Goal: Contribute content: Add original content to the website for others to see

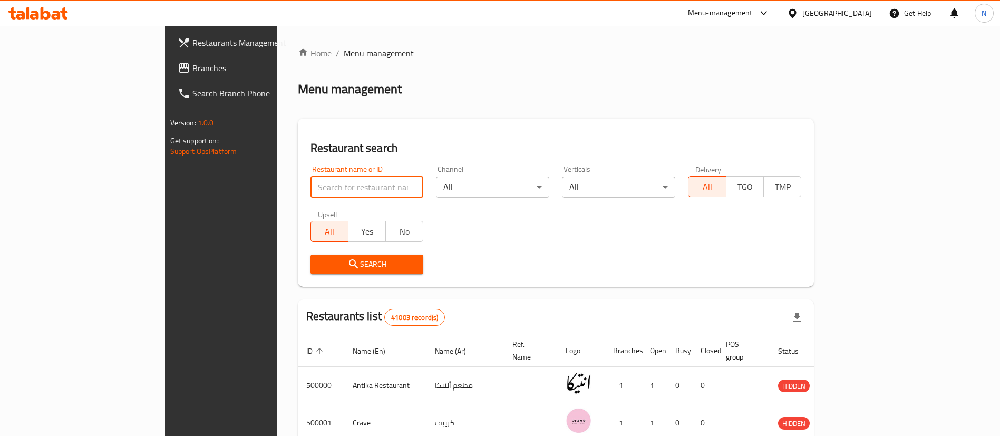
click at [310, 183] on input "search" at bounding box center [366, 187] width 113 height 21
paste input "692394"
type input "692394"
click button "Search" at bounding box center [366, 264] width 113 height 19
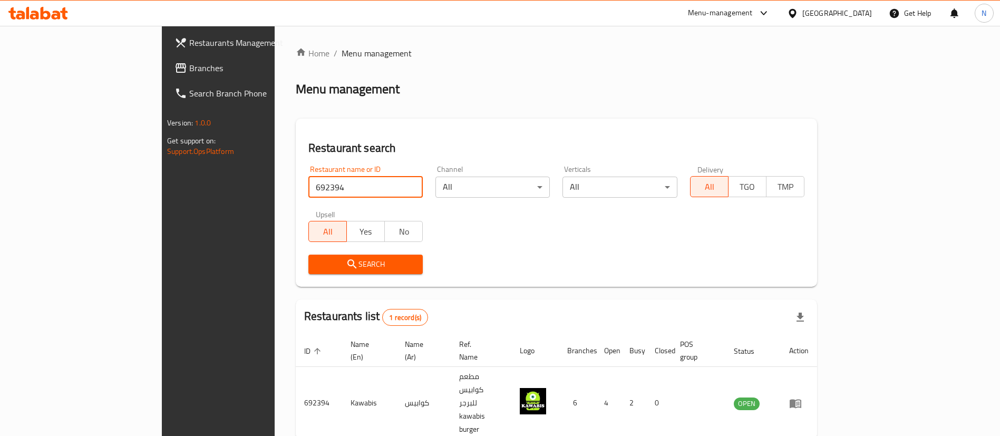
scroll to position [14, 0]
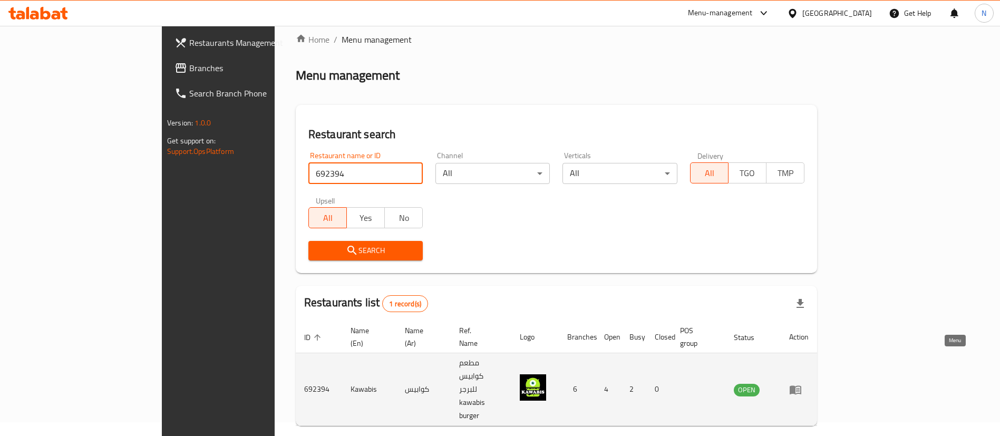
click at [801, 385] on icon "enhanced table" at bounding box center [795, 389] width 12 height 9
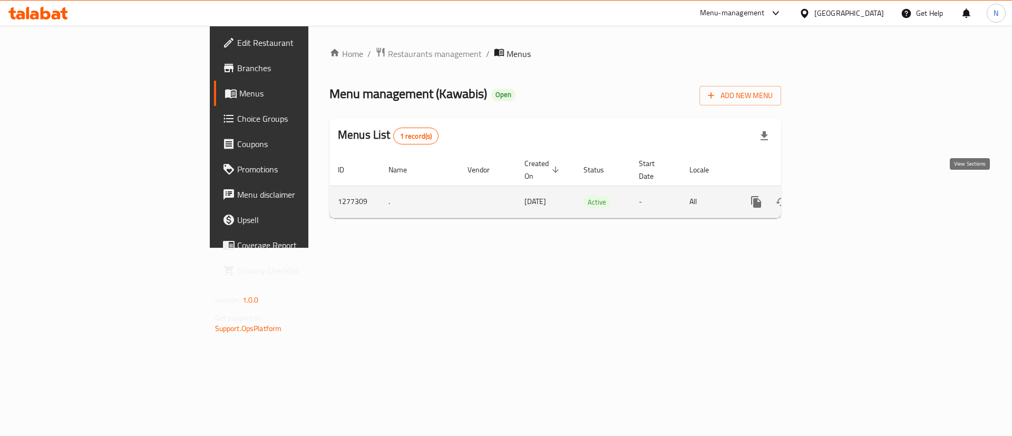
click at [845, 190] on link "enhanced table" at bounding box center [831, 201] width 25 height 25
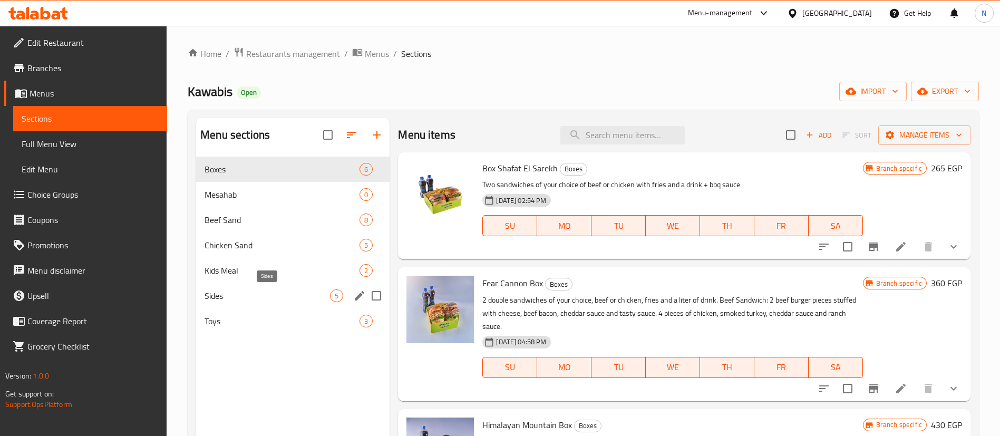
click at [228, 294] on span "Sides" at bounding box center [266, 295] width 125 height 13
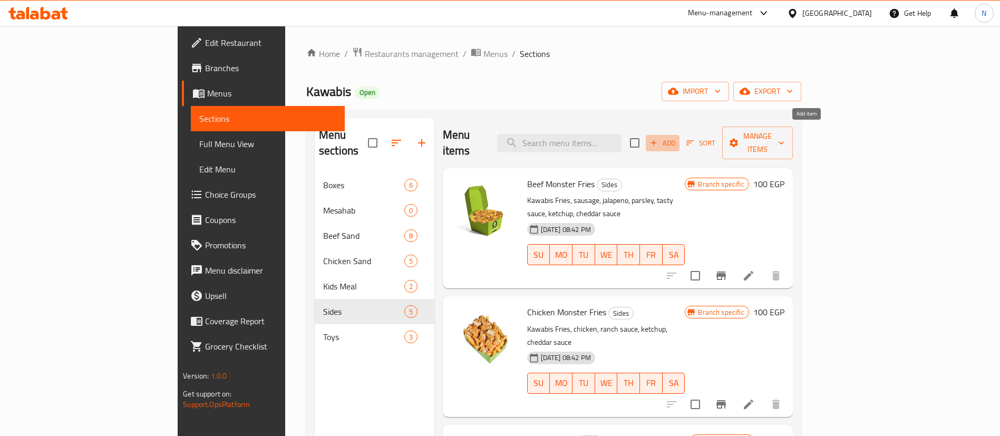
click at [677, 137] on span "Add" at bounding box center [662, 143] width 28 height 12
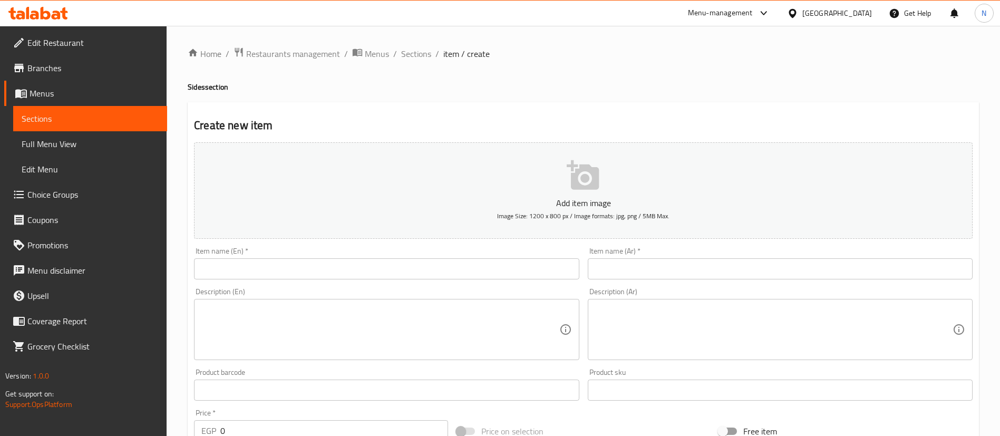
click at [397, 271] on input "text" at bounding box center [386, 268] width 385 height 21
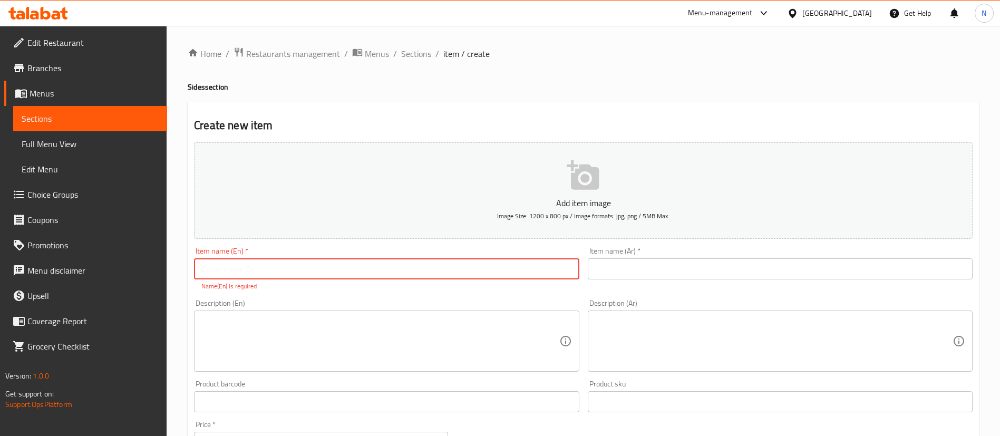
paste input "[PERSON_NAME] fries packet"
click at [201, 268] on input "[PERSON_NAME] fries packet" at bounding box center [386, 268] width 385 height 21
click at [229, 272] on input "French fries packet" at bounding box center [386, 268] width 385 height 21
type input "French Fries Packet"
click at [258, 326] on textarea at bounding box center [379, 341] width 357 height 50
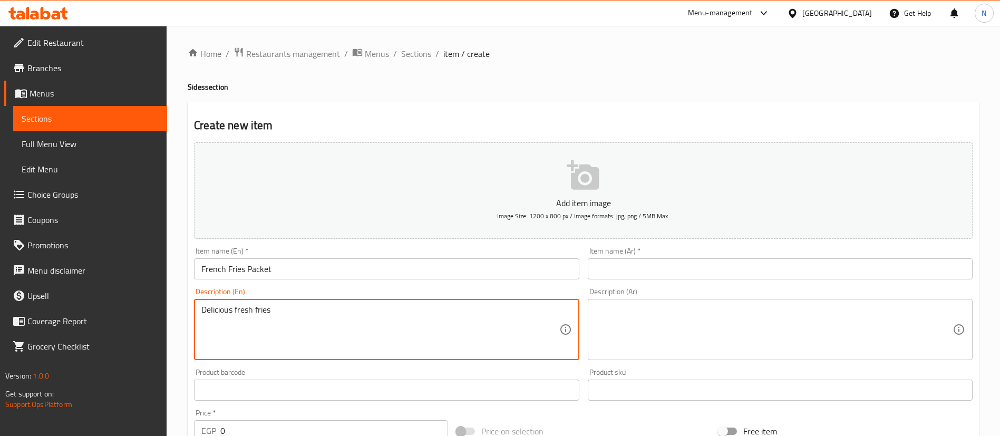
type textarea "Delicious fresh fries"
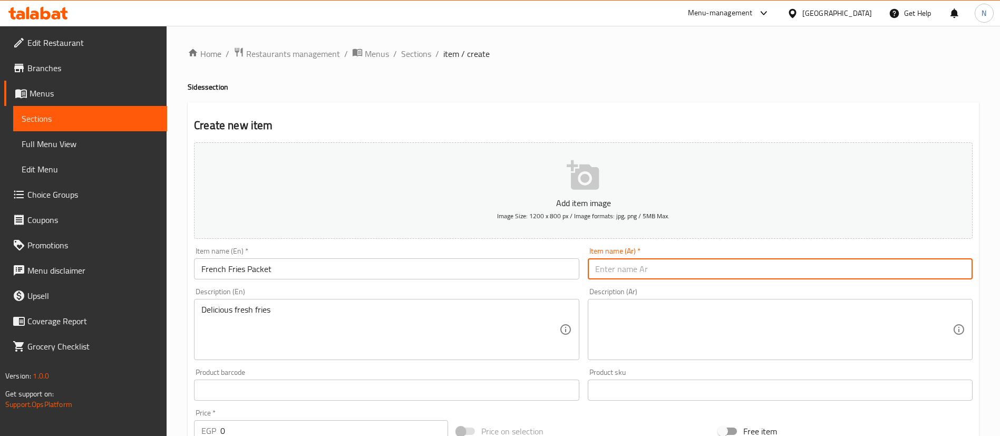
click at [621, 269] on input "text" at bounding box center [780, 268] width 385 height 21
type input "باكيت بطاطس محمره"
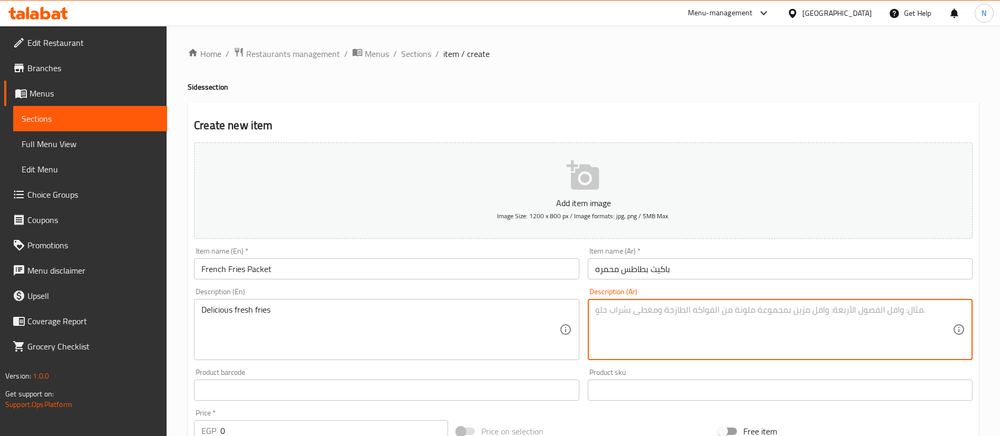
click at [637, 315] on textarea at bounding box center [773, 330] width 357 height 50
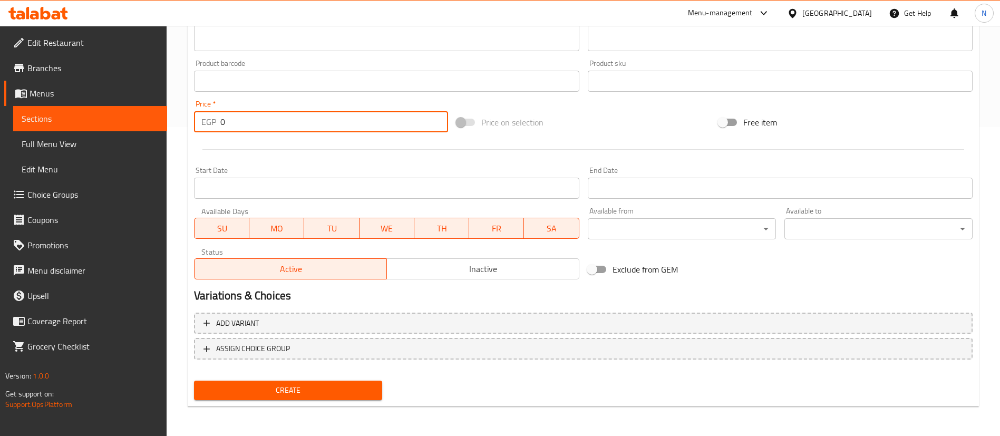
click at [230, 122] on input "0" at bounding box center [334, 121] width 228 height 21
type input "50"
click at [316, 395] on span "Create" at bounding box center [287, 390] width 171 height 13
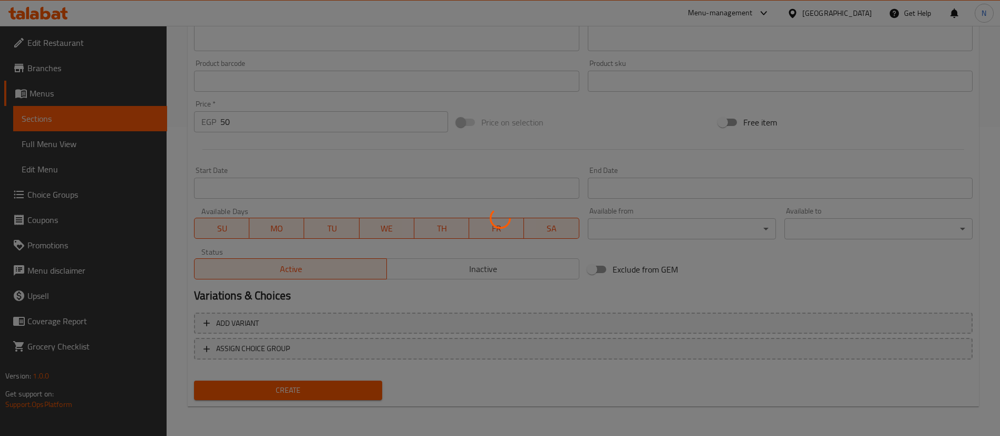
type input "0"
